Goal: Task Accomplishment & Management: Manage account settings

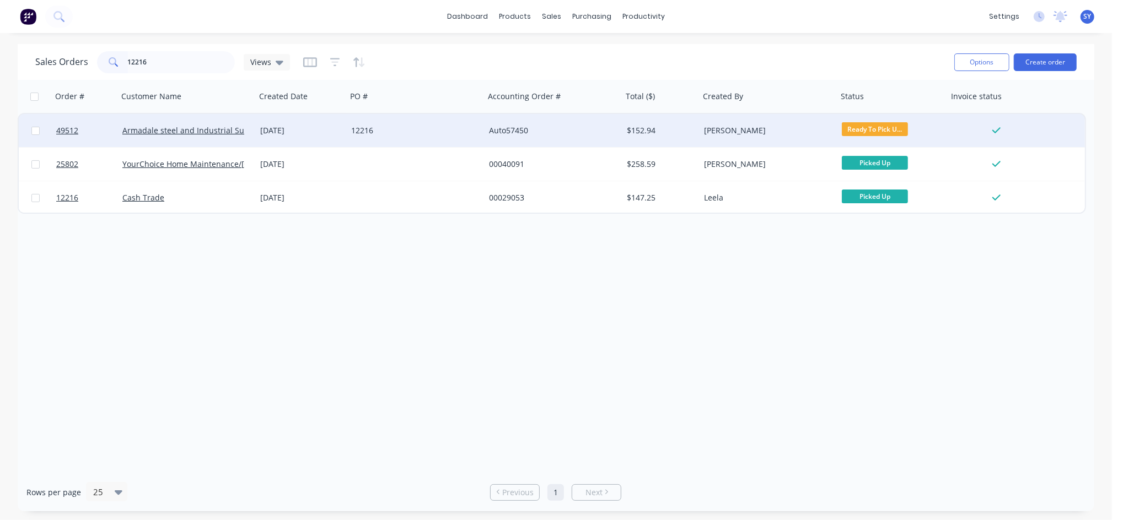
click at [285, 128] on div "[DATE]" at bounding box center [301, 130] width 82 height 11
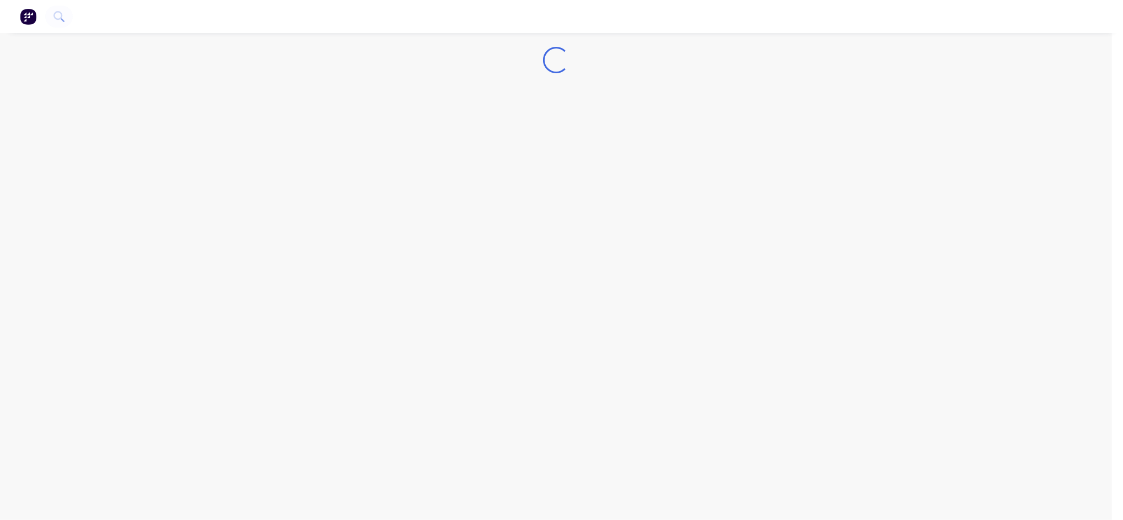
click at [285, 128] on div "Loading..." at bounding box center [556, 260] width 1112 height 520
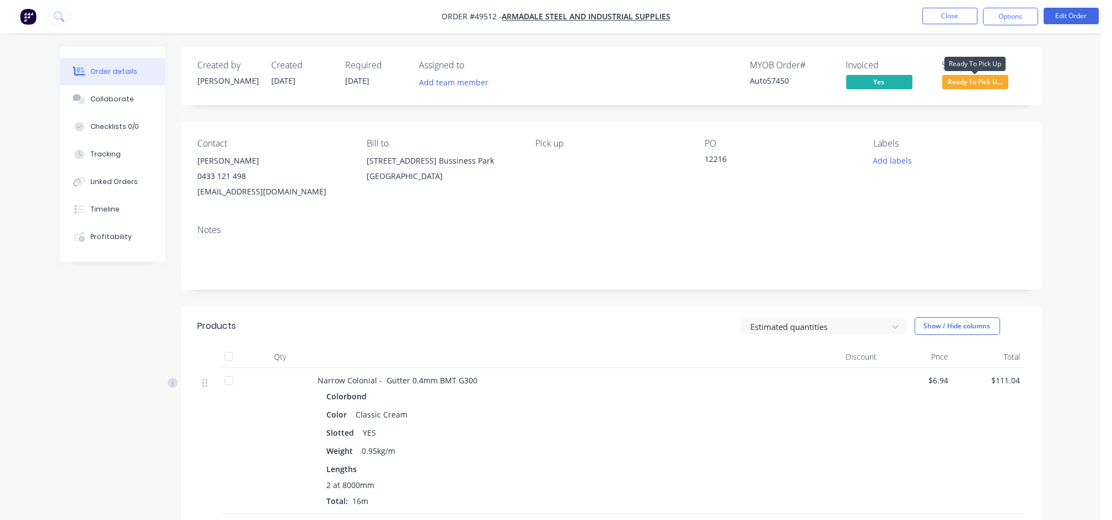
click at [954, 88] on span "Ready To Pick U..." at bounding box center [975, 82] width 66 height 14
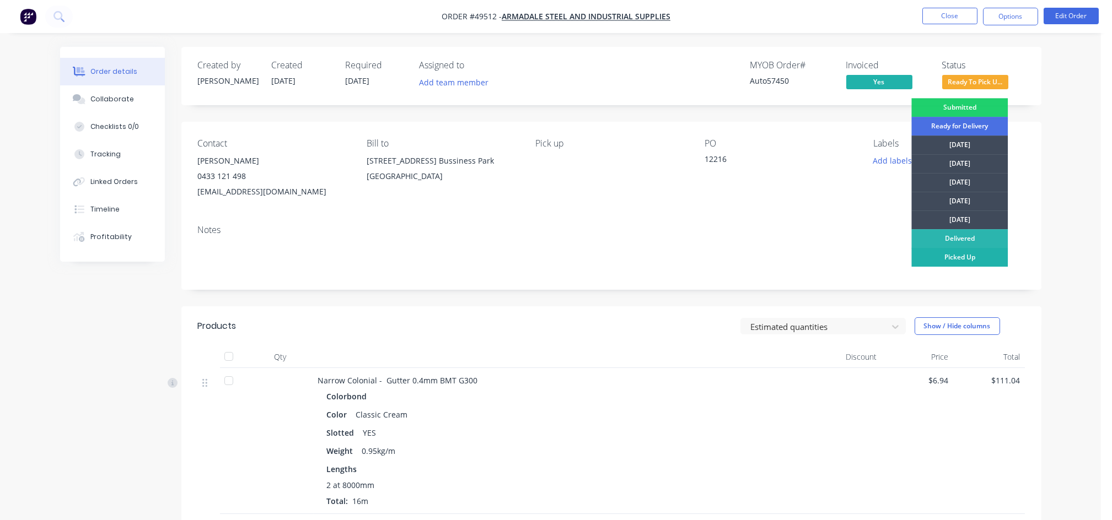
click at [949, 259] on div "Picked Up" at bounding box center [959, 257] width 96 height 19
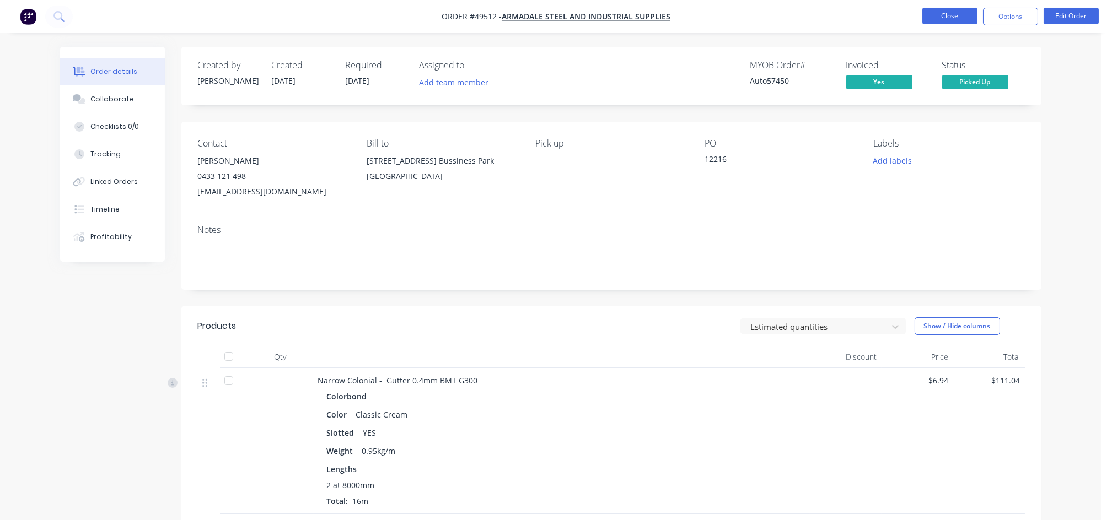
click at [956, 15] on button "Close" at bounding box center [949, 16] width 55 height 17
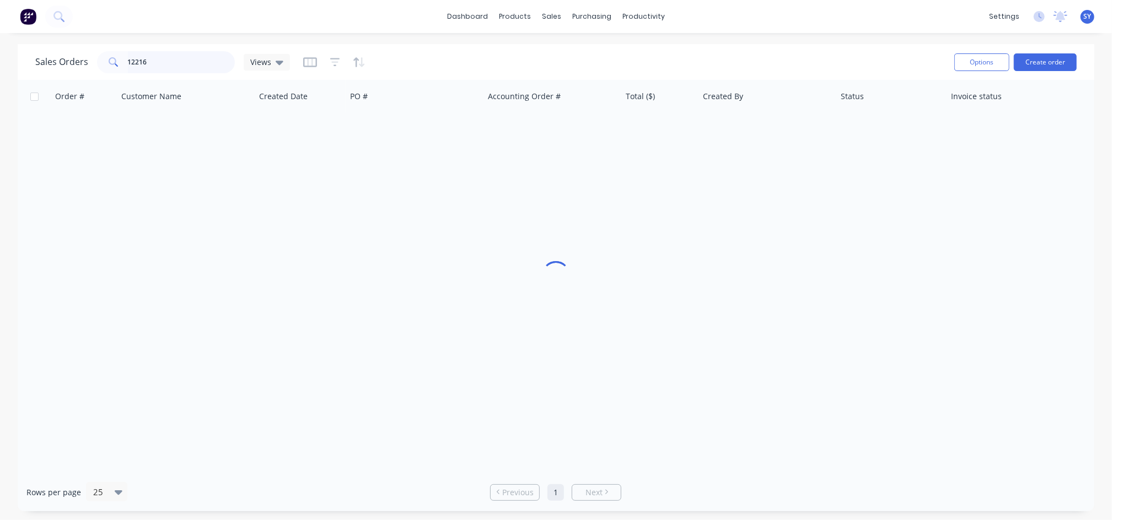
drag, startPoint x: 177, startPoint y: 59, endPoint x: 67, endPoint y: 71, distance: 111.4
click at [67, 71] on div "Sales Orders 12216 Views" at bounding box center [162, 62] width 255 height 22
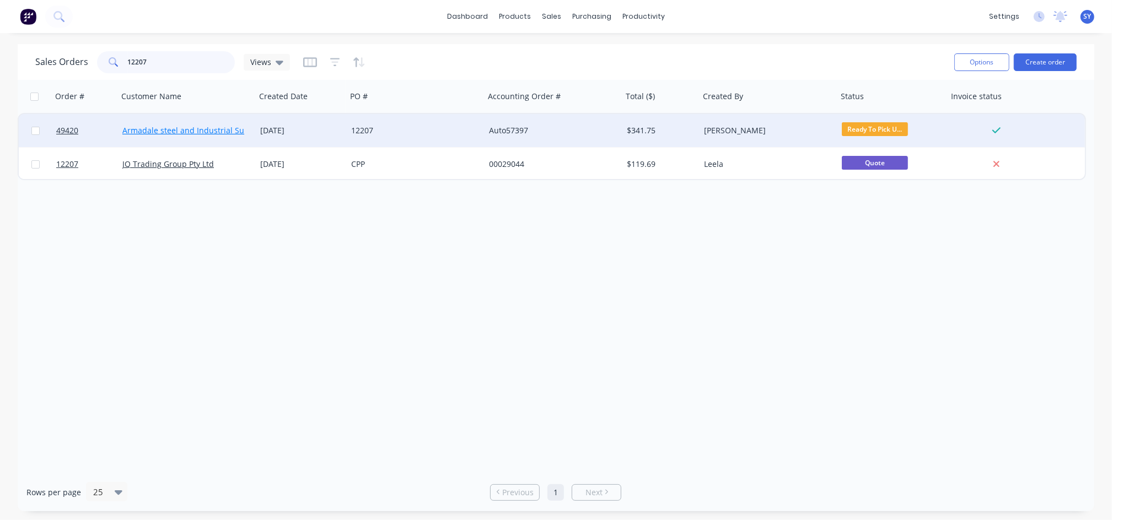
type input "12207"
click at [163, 127] on link "Armadale steel and Industrial Supplies" at bounding box center [194, 130] width 144 height 10
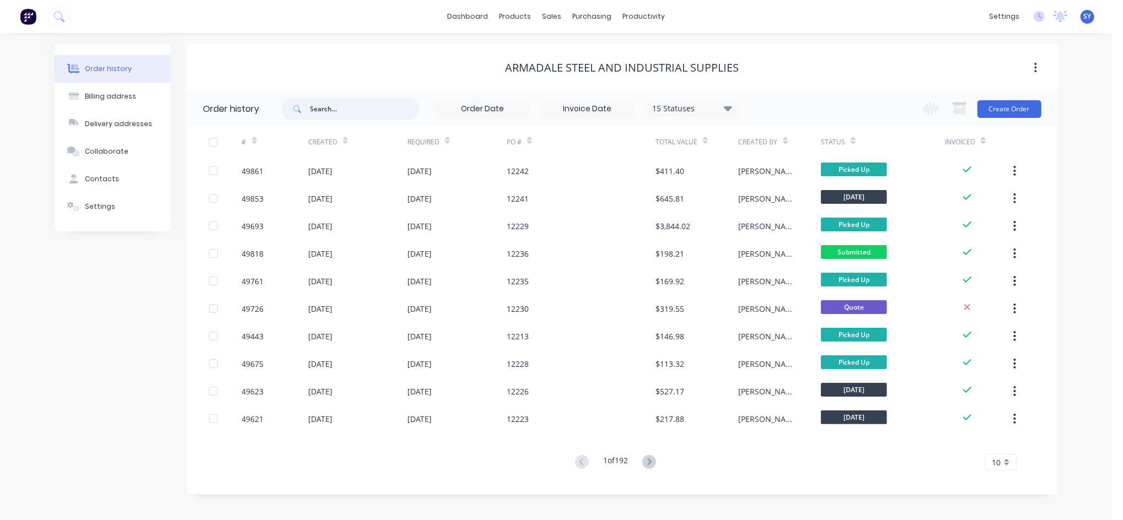
click at [339, 109] on input "text" at bounding box center [364, 109] width 109 height 22
type input "12207"
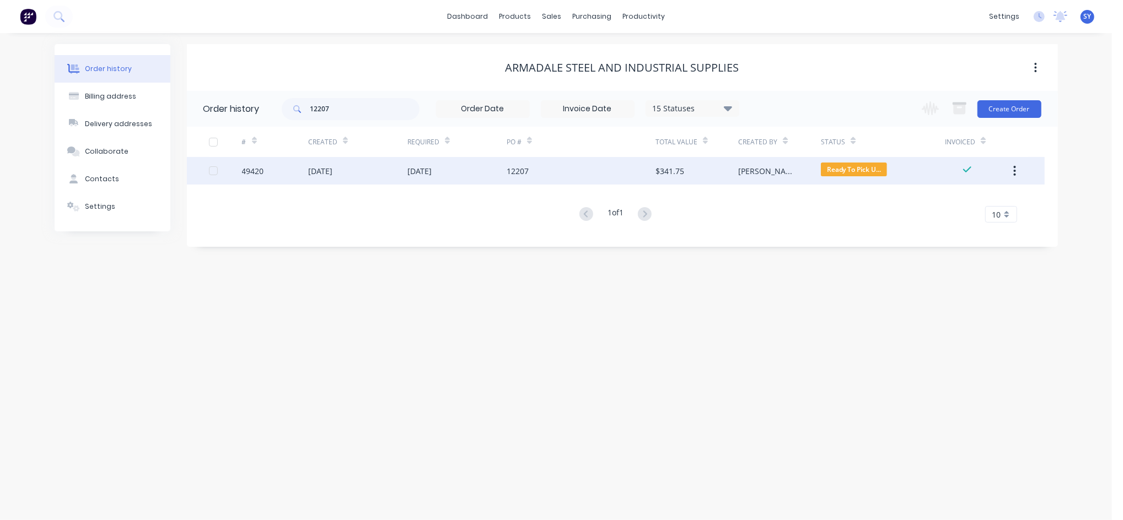
click at [392, 179] on div "[DATE]" at bounding box center [357, 171] width 99 height 28
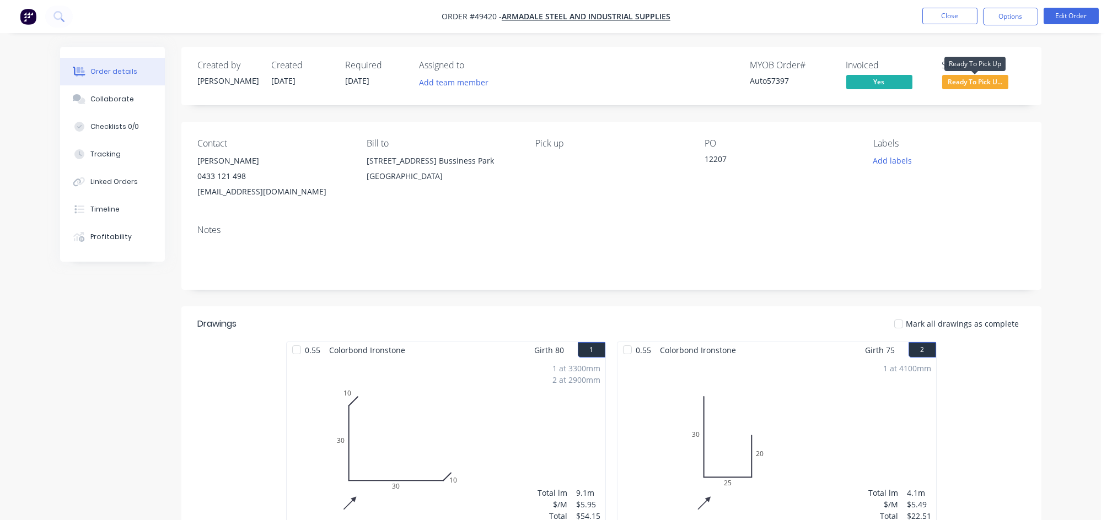
click at [979, 80] on span "Ready To Pick U..." at bounding box center [975, 82] width 66 height 14
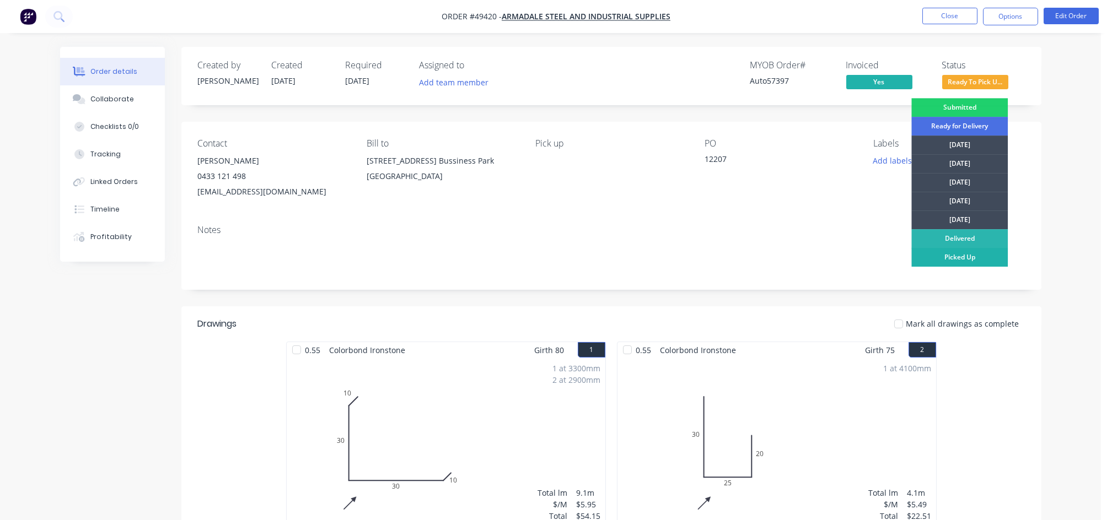
click at [947, 257] on div "Picked Up" at bounding box center [959, 257] width 96 height 19
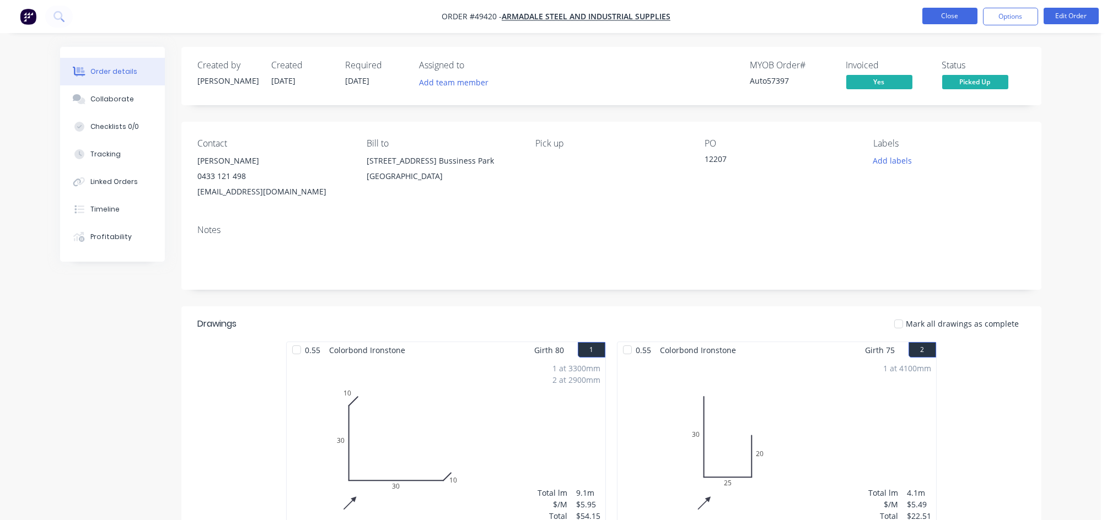
click at [964, 14] on button "Close" at bounding box center [949, 16] width 55 height 17
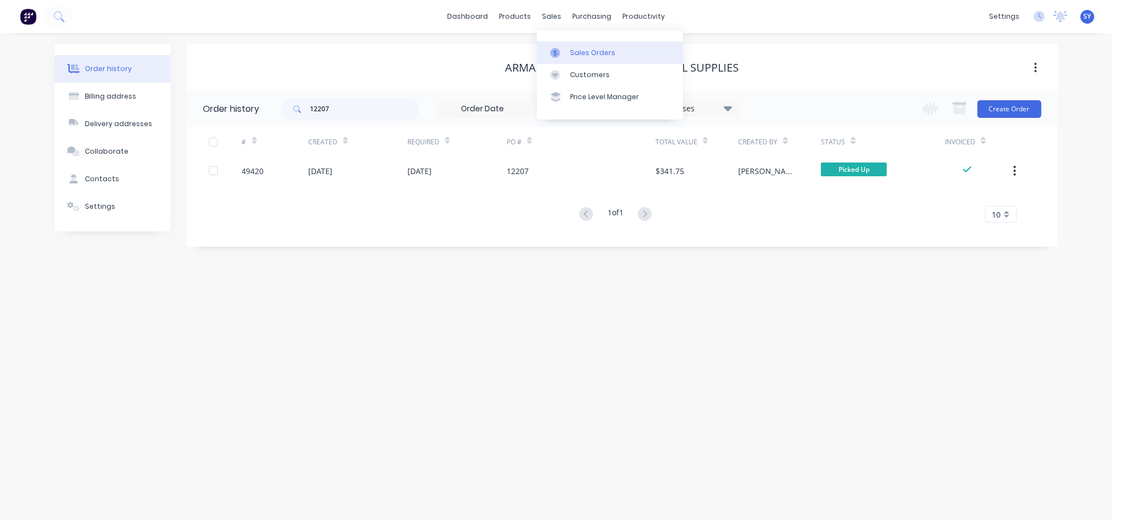
click at [589, 56] on div "Sales Orders" at bounding box center [592, 53] width 45 height 10
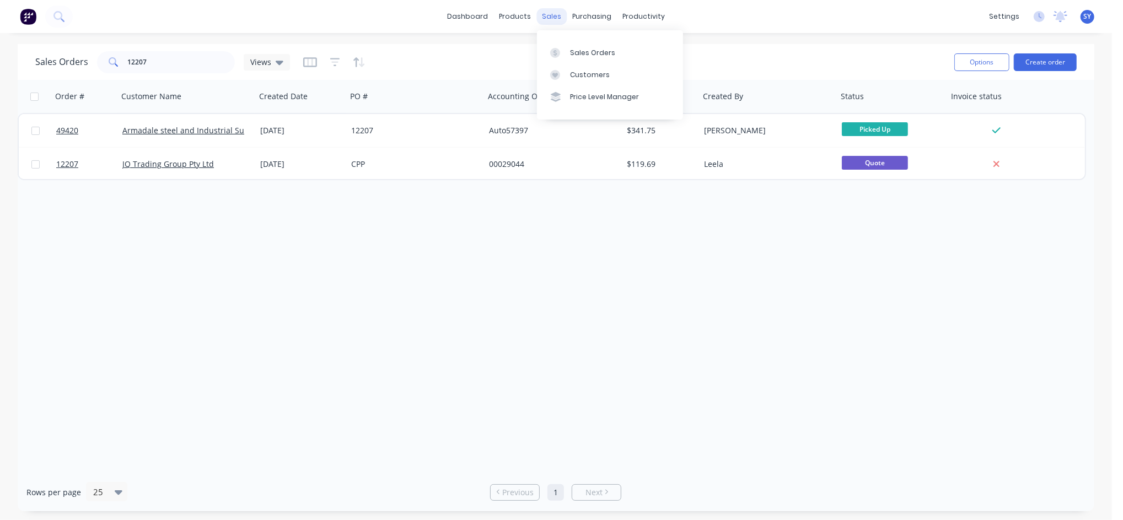
click at [555, 16] on div "sales" at bounding box center [551, 16] width 30 height 17
drag, startPoint x: 582, startPoint y: 48, endPoint x: 576, endPoint y: 51, distance: 6.7
click at [582, 48] on div "Sales Orders" at bounding box center [592, 53] width 45 height 10
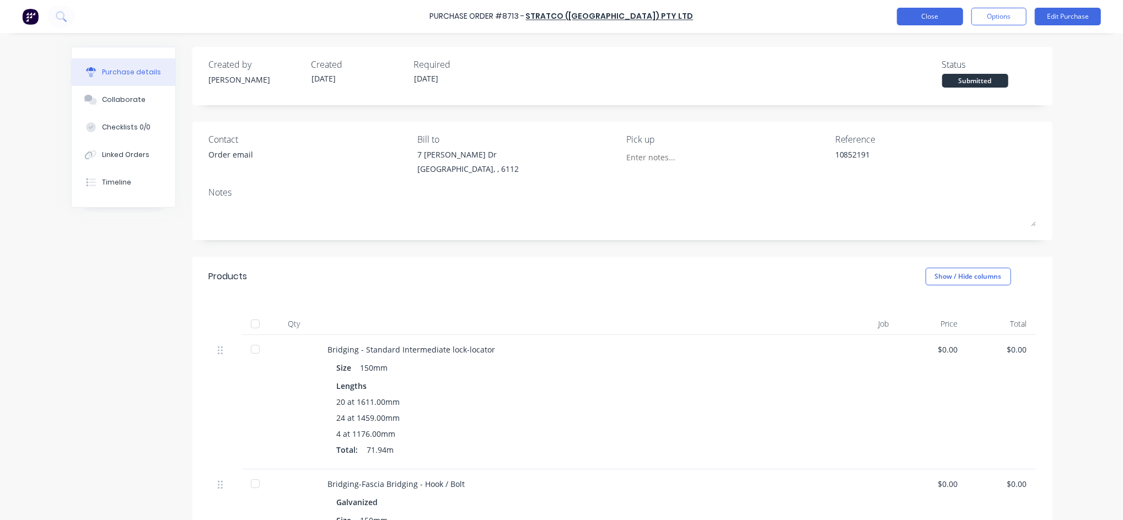
click at [931, 21] on button "Close" at bounding box center [930, 17] width 66 height 18
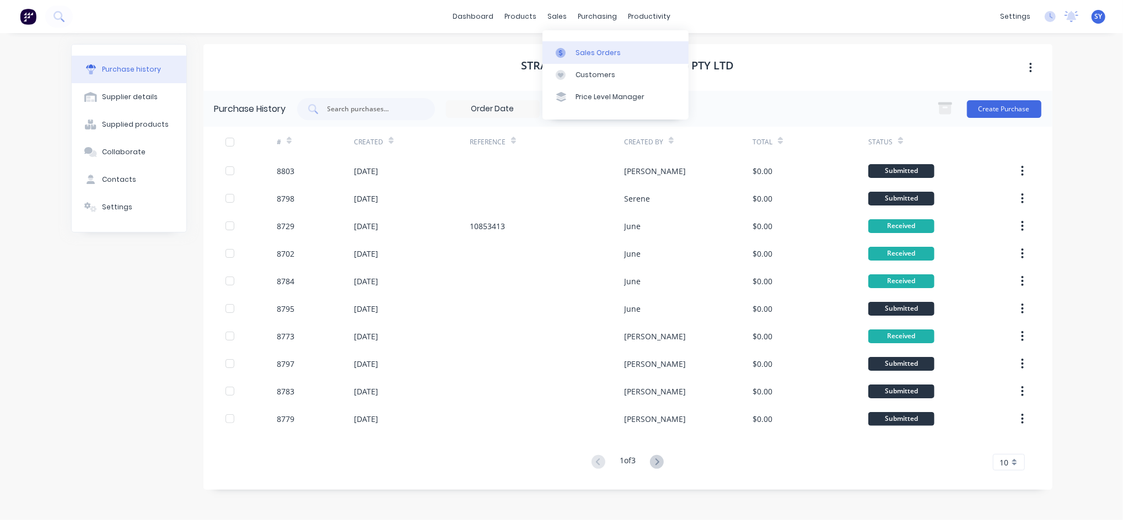
click at [584, 52] on div "Sales Orders" at bounding box center [597, 53] width 45 height 10
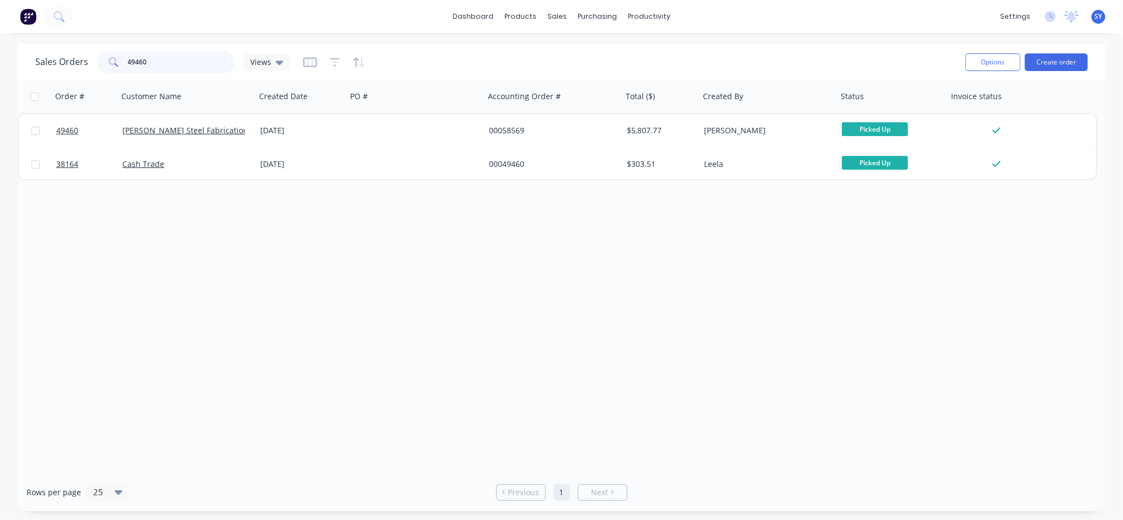
drag, startPoint x: 153, startPoint y: 64, endPoint x: 82, endPoint y: 64, distance: 70.5
click at [82, 64] on div "Sales Orders 49460 Views" at bounding box center [162, 62] width 255 height 22
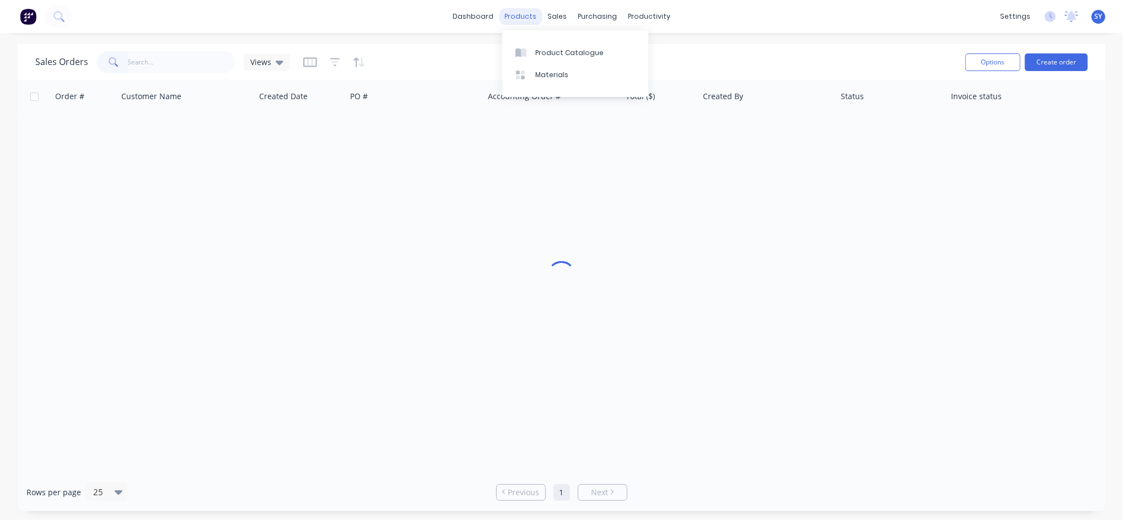
click at [510, 19] on div "products" at bounding box center [520, 16] width 43 height 17
click at [547, 48] on div "Product Catalogue" at bounding box center [569, 53] width 68 height 10
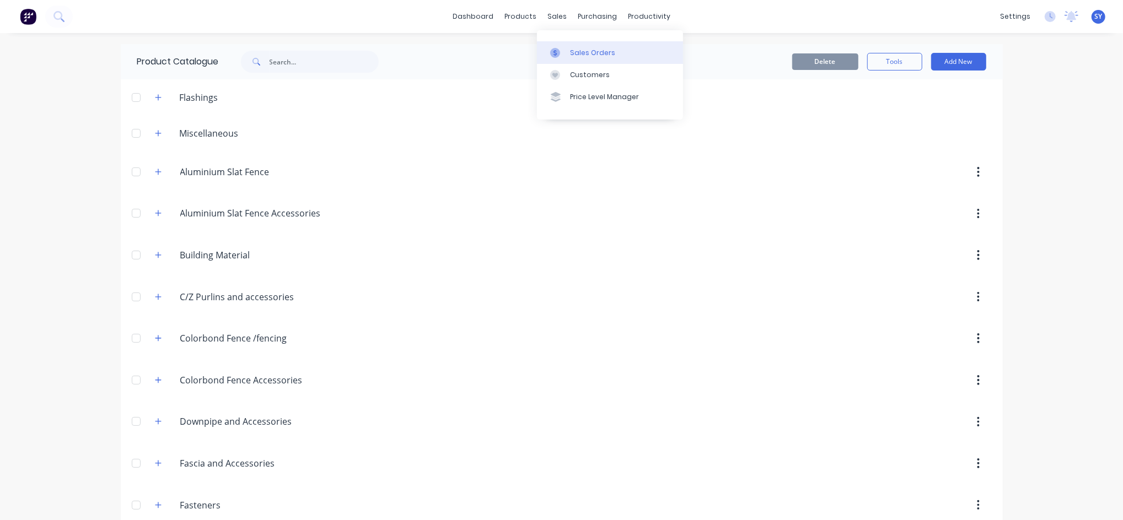
click at [593, 53] on div "Sales Orders" at bounding box center [592, 53] width 45 height 10
